Goal: Find specific page/section: Find specific page/section

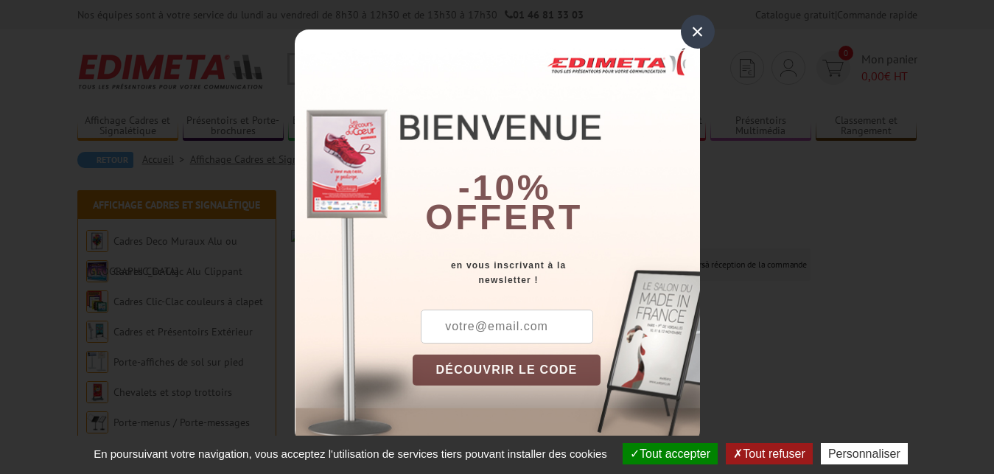
click at [883, 188] on div "× -10% offert en vous inscrivant à la newsletter ! DÉCOUVRIR LE CODE Copier le …" at bounding box center [497, 233] width 994 height 466
click at [773, 460] on button "Tout refuser" at bounding box center [768, 453] width 86 height 21
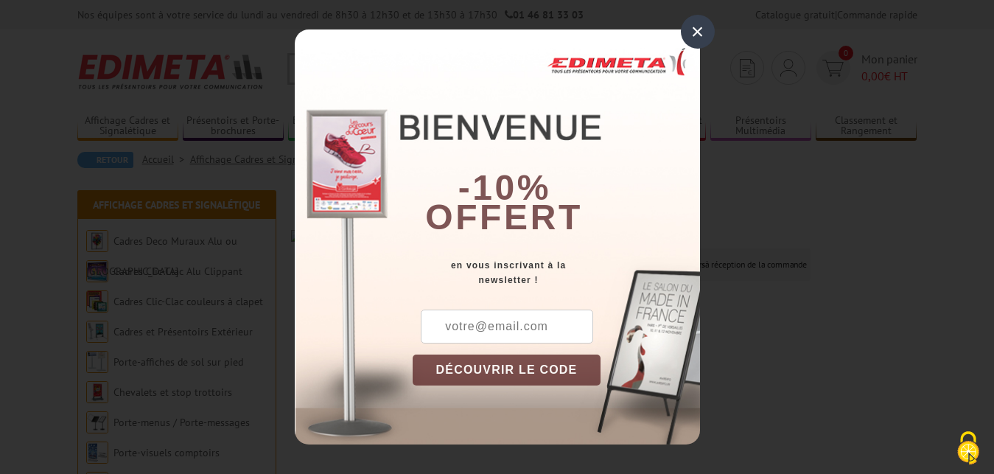
click at [693, 35] on div "×" at bounding box center [698, 32] width 34 height 34
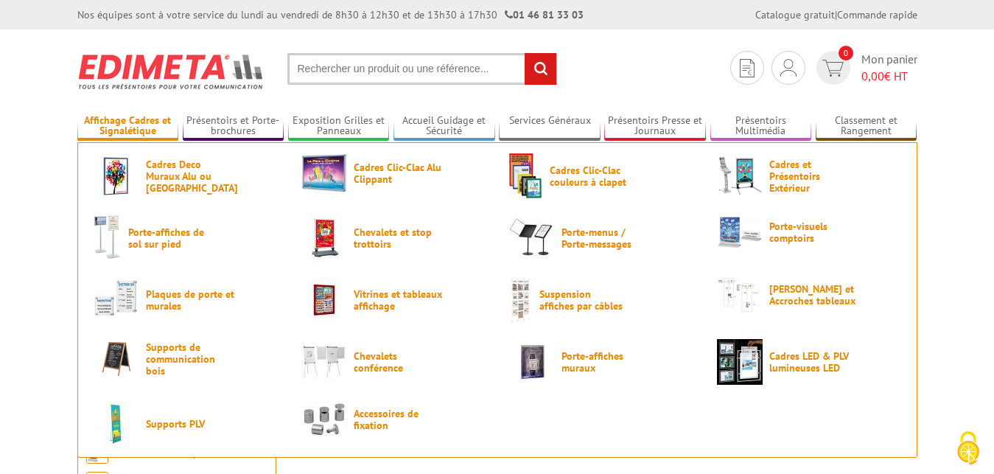
scroll to position [75, 0]
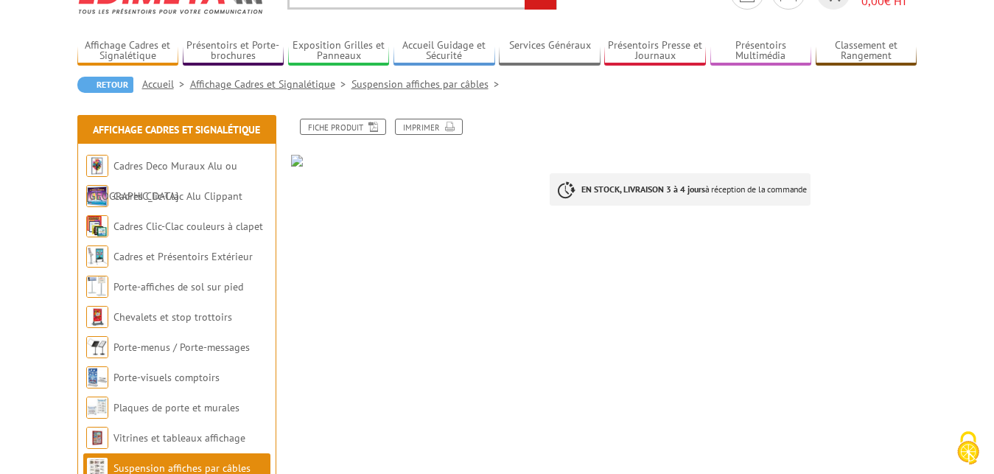
click at [388, 83] on link "Suspension affiches par câbles" at bounding box center [427, 83] width 153 height 13
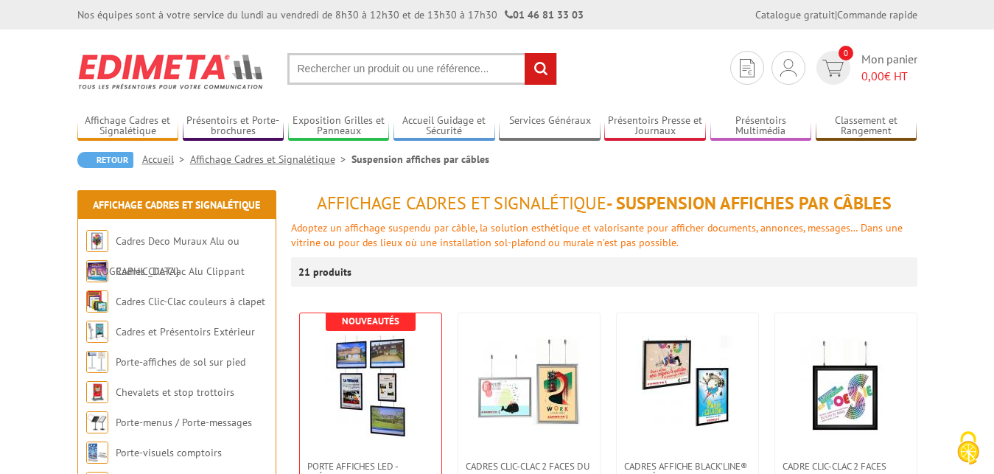
click at [379, 70] on input "text" at bounding box center [422, 69] width 270 height 32
click at [359, 71] on input "text" at bounding box center [422, 69] width 270 height 32
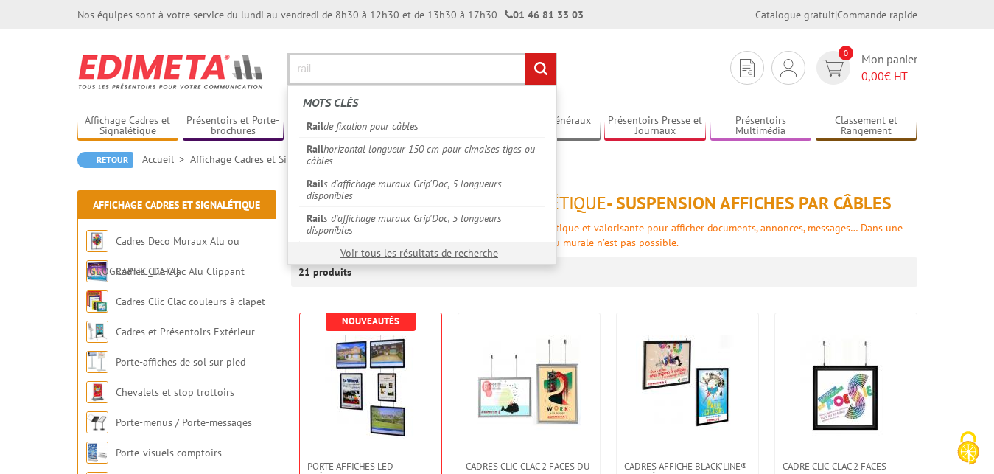
type input "rail"
click at [524, 53] on input "rechercher" at bounding box center [540, 69] width 32 height 32
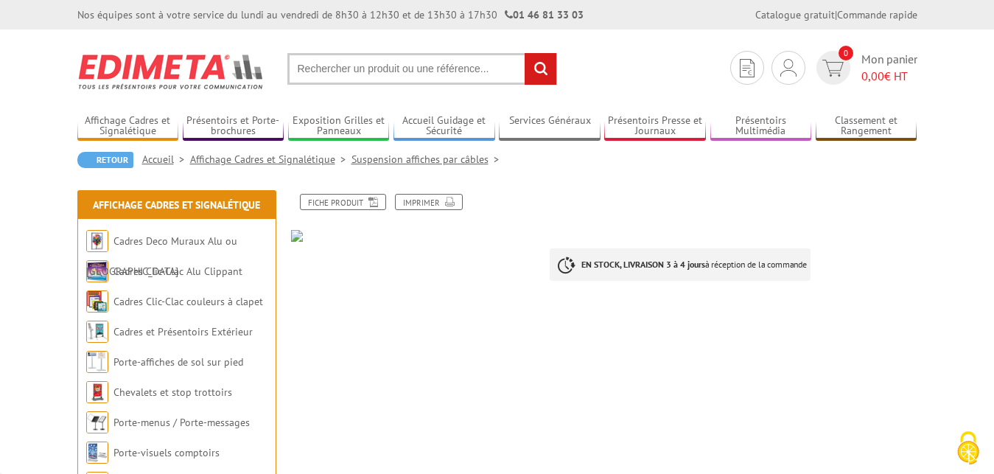
scroll to position [75, 0]
